Goal: Information Seeking & Learning: Understand process/instructions

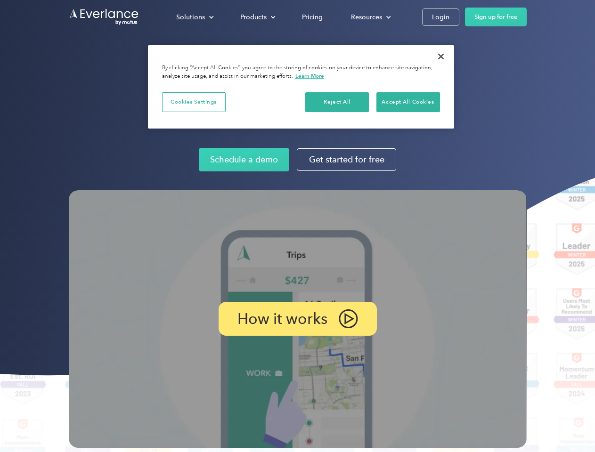
click at [297, 226] on img at bounding box center [298, 319] width 458 height 258
click at [195, 17] on div "Solutions" at bounding box center [190, 17] width 29 height 12
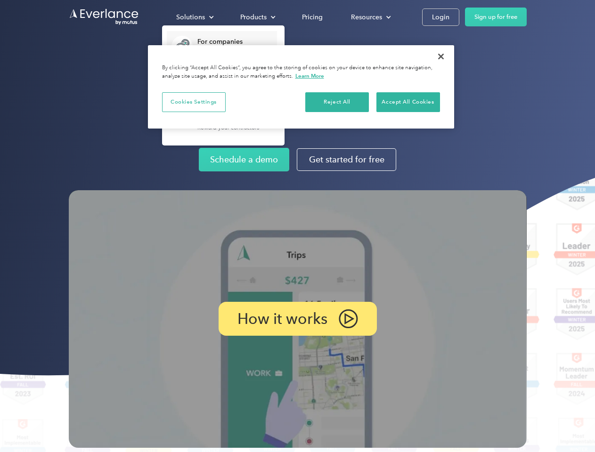
click at [257, 17] on div "Products" at bounding box center [253, 17] width 26 height 12
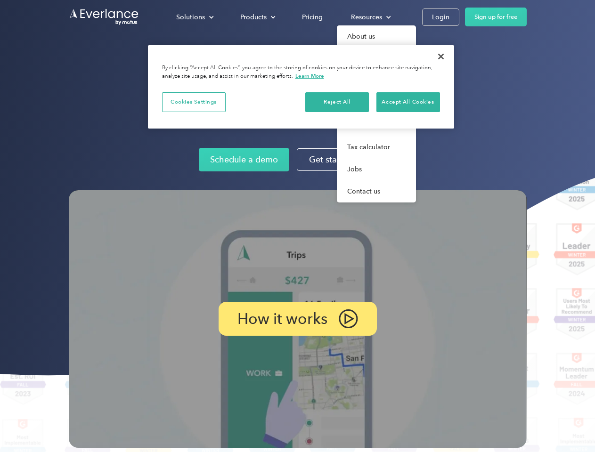
click at [370, 17] on div "Resources" at bounding box center [366, 17] width 31 height 12
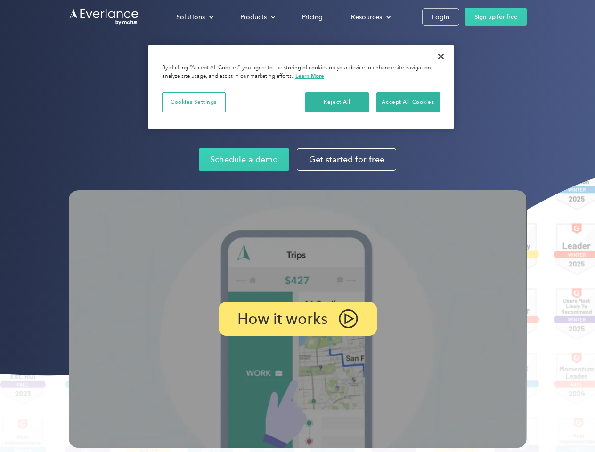
click at [297, 319] on p "How it works" at bounding box center [282, 318] width 90 height 11
click at [194, 102] on button "Cookies Settings" at bounding box center [194, 102] width 64 height 20
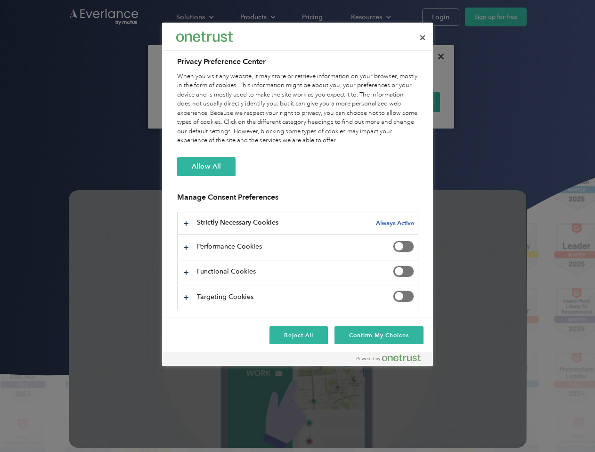
click at [337, 102] on div "When you visit any website, it may store or retrieve information on your browse…" at bounding box center [297, 108] width 241 height 73
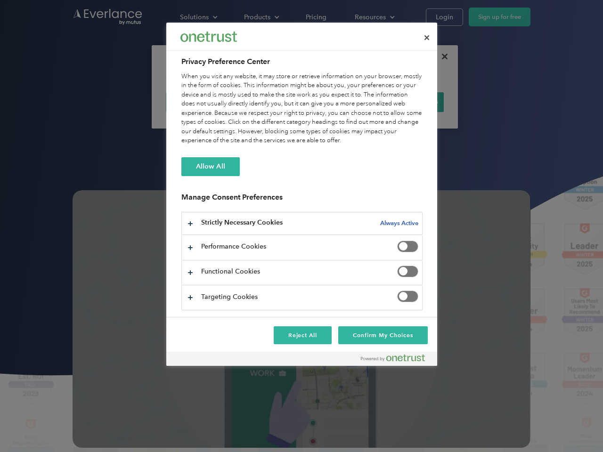
click at [408, 102] on div "When you visit any website, it may store or retrieve information on your browse…" at bounding box center [301, 108] width 241 height 73
click at [441, 57] on div at bounding box center [301, 226] width 603 height 452
